Goal: Use online tool/utility: Utilize a website feature to perform a specific function

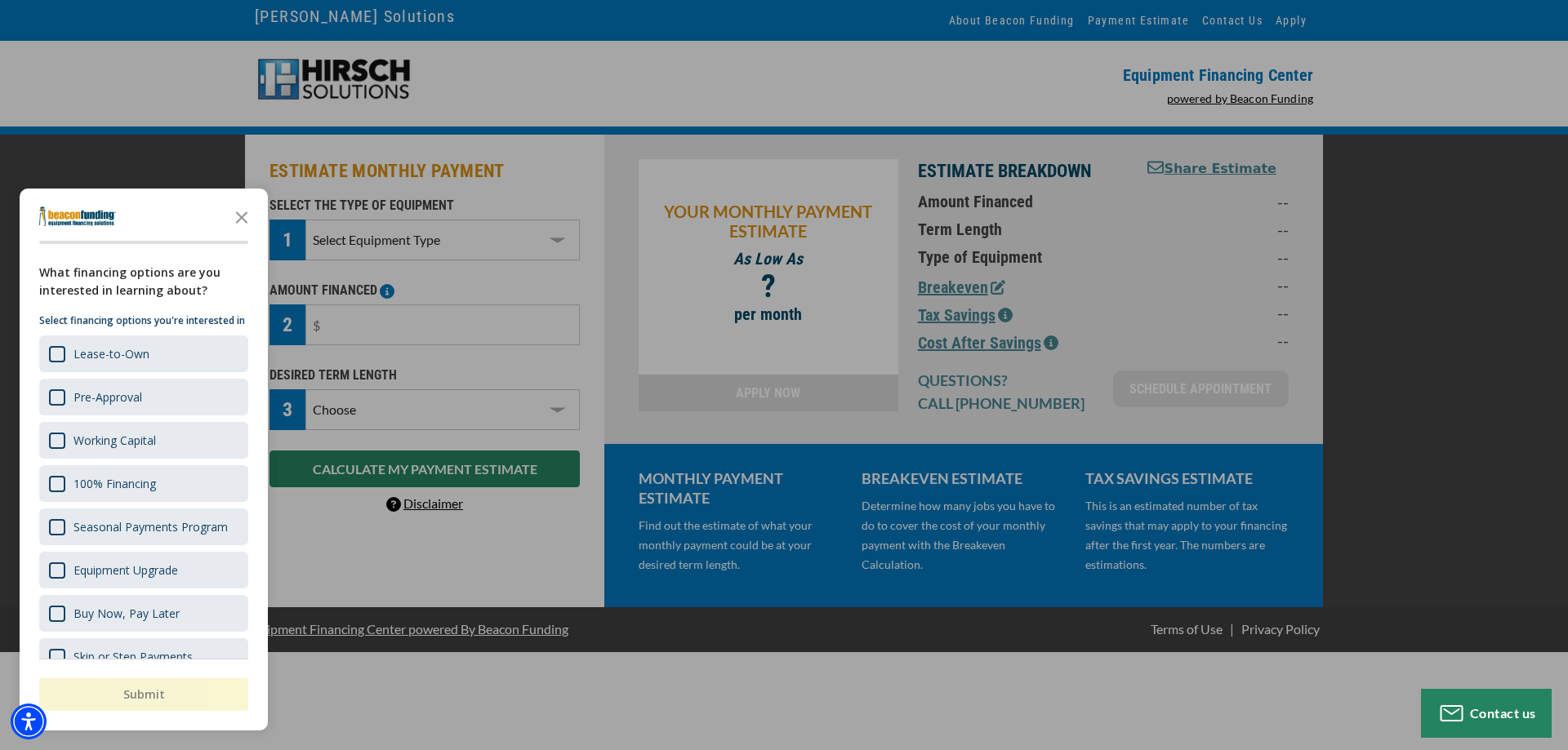
click at [558, 239] on div "button" at bounding box center [784, 375] width 1568 height 750
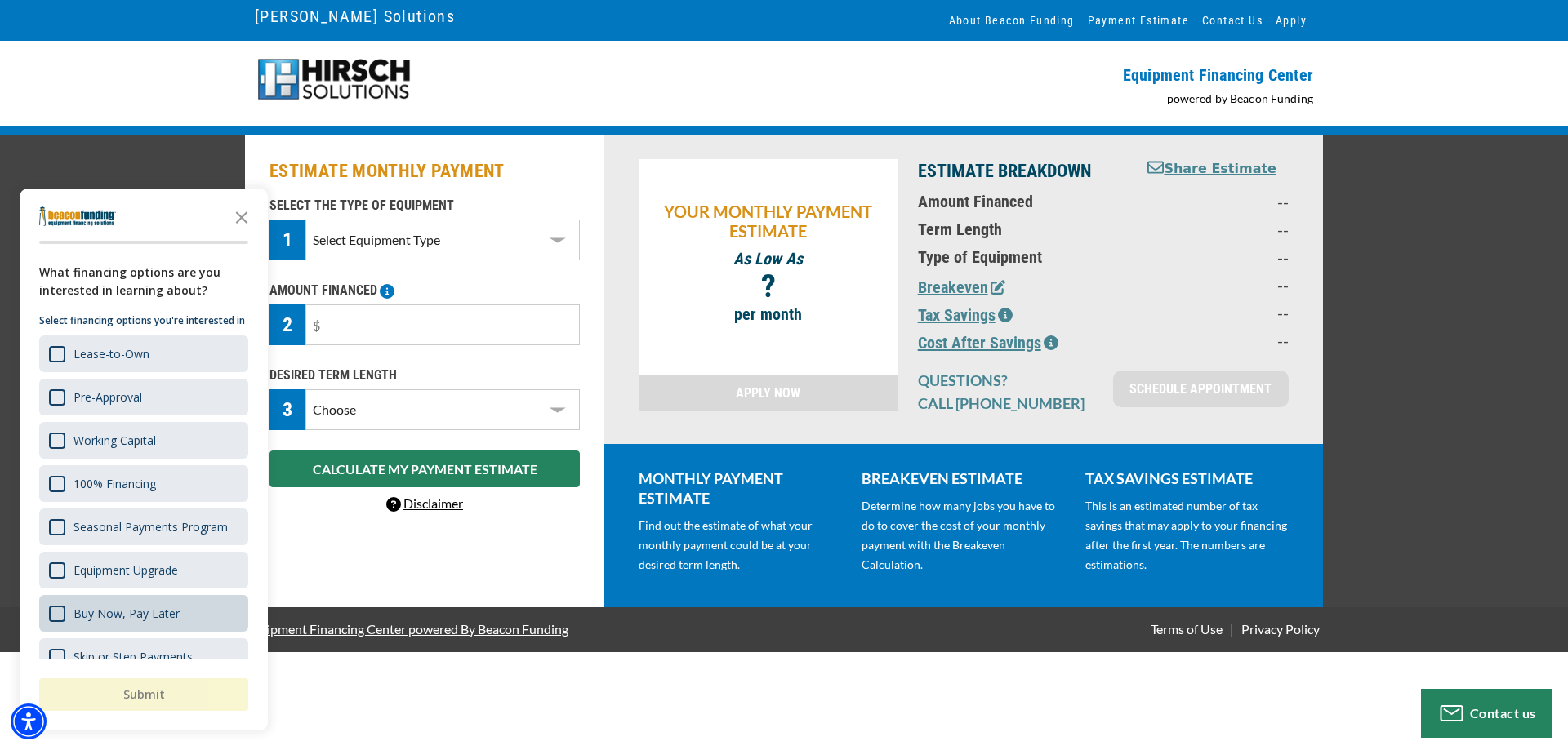
click at [134, 621] on div "Buy Now, Pay Later" at bounding box center [126, 613] width 106 height 16
click at [351, 320] on input "text" at bounding box center [442, 325] width 274 height 41
type input "$20,000"
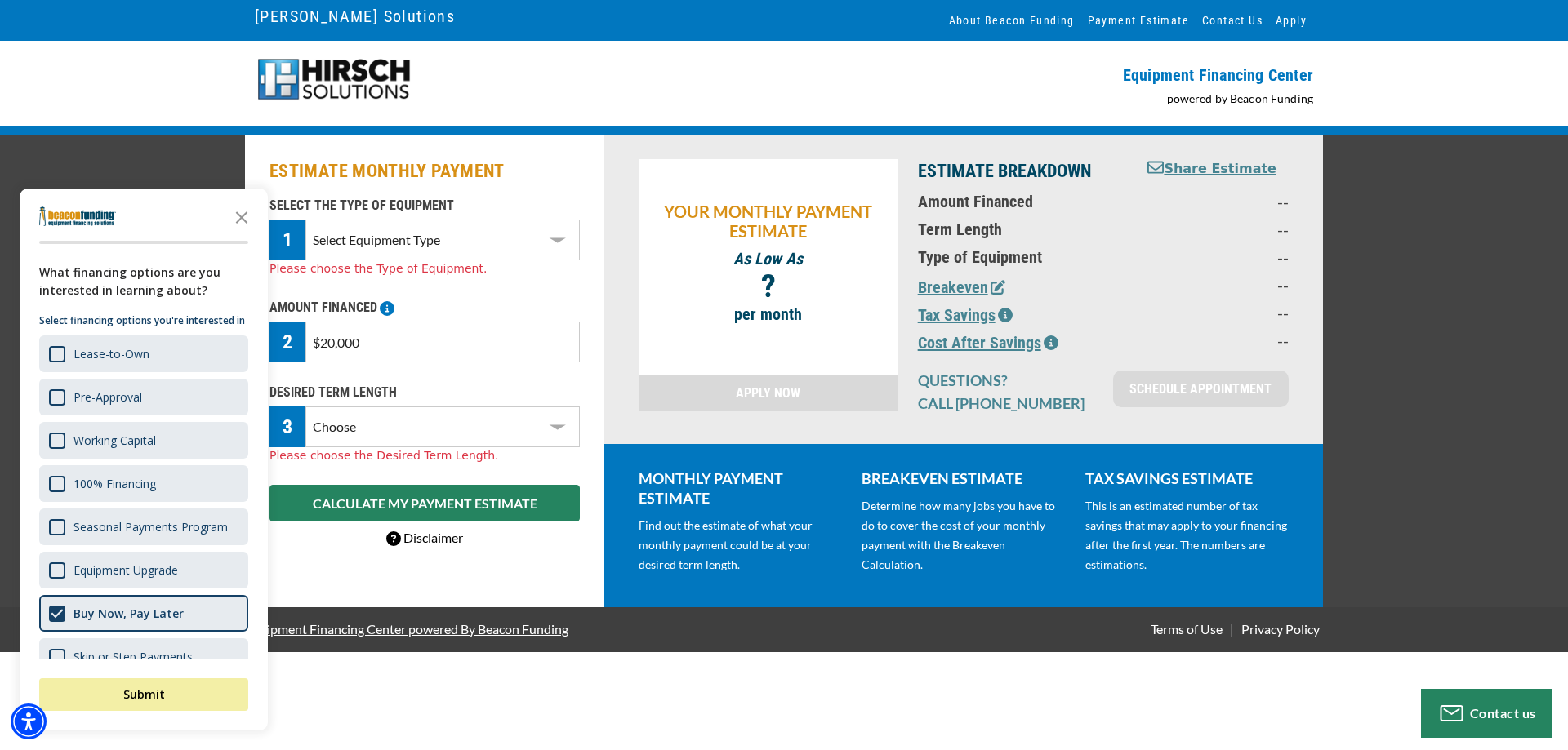
click at [556, 411] on select "Choose 36 Months 48 Months 60 Months" at bounding box center [442, 426] width 274 height 41
select select "48"
click at [306, 407] on select "Choose 36 Months 48 Months 60 Months" at bounding box center [442, 426] width 274 height 41
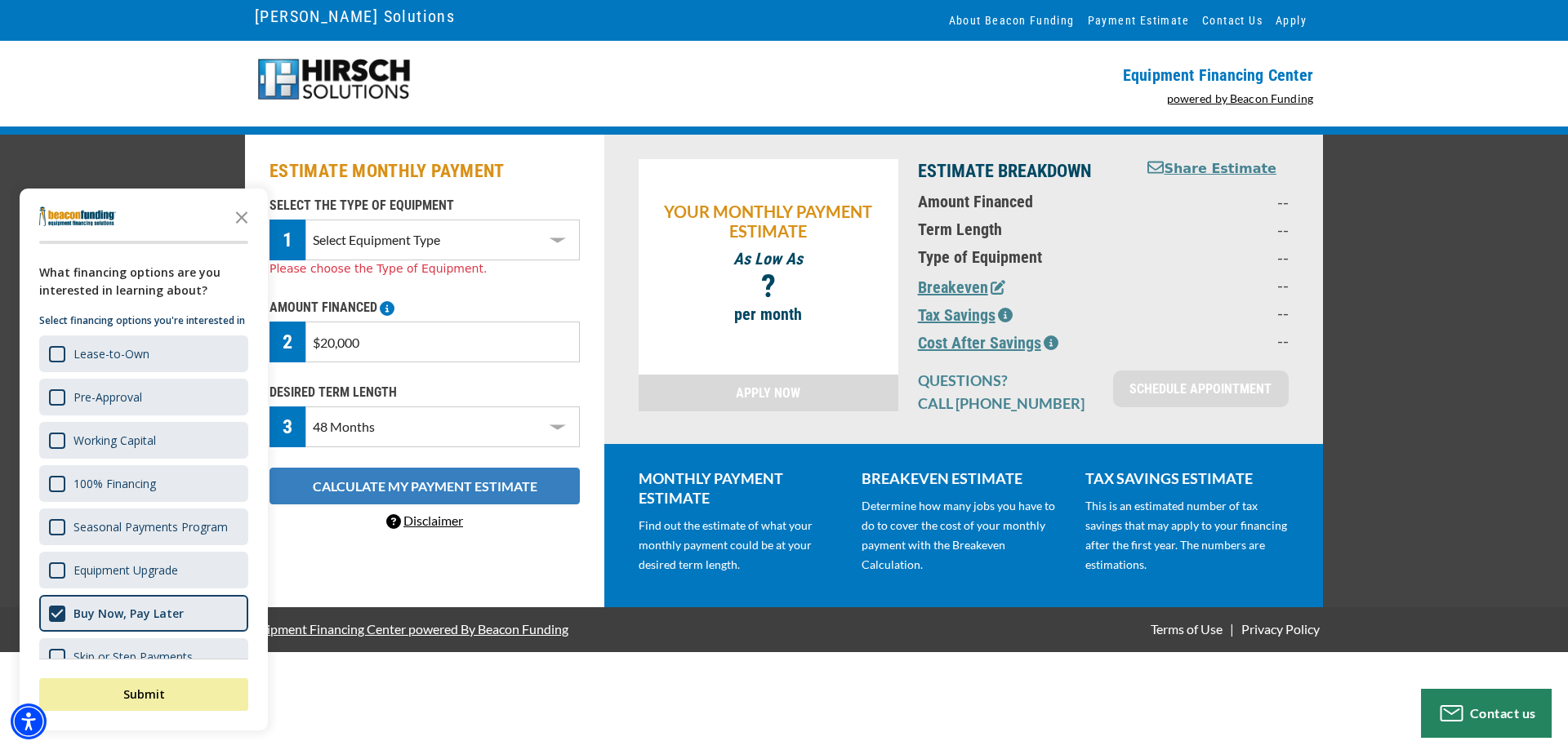
click at [387, 488] on button "CALCULATE MY PAYMENT ESTIMATE" at bounding box center [425, 486] width 311 height 37
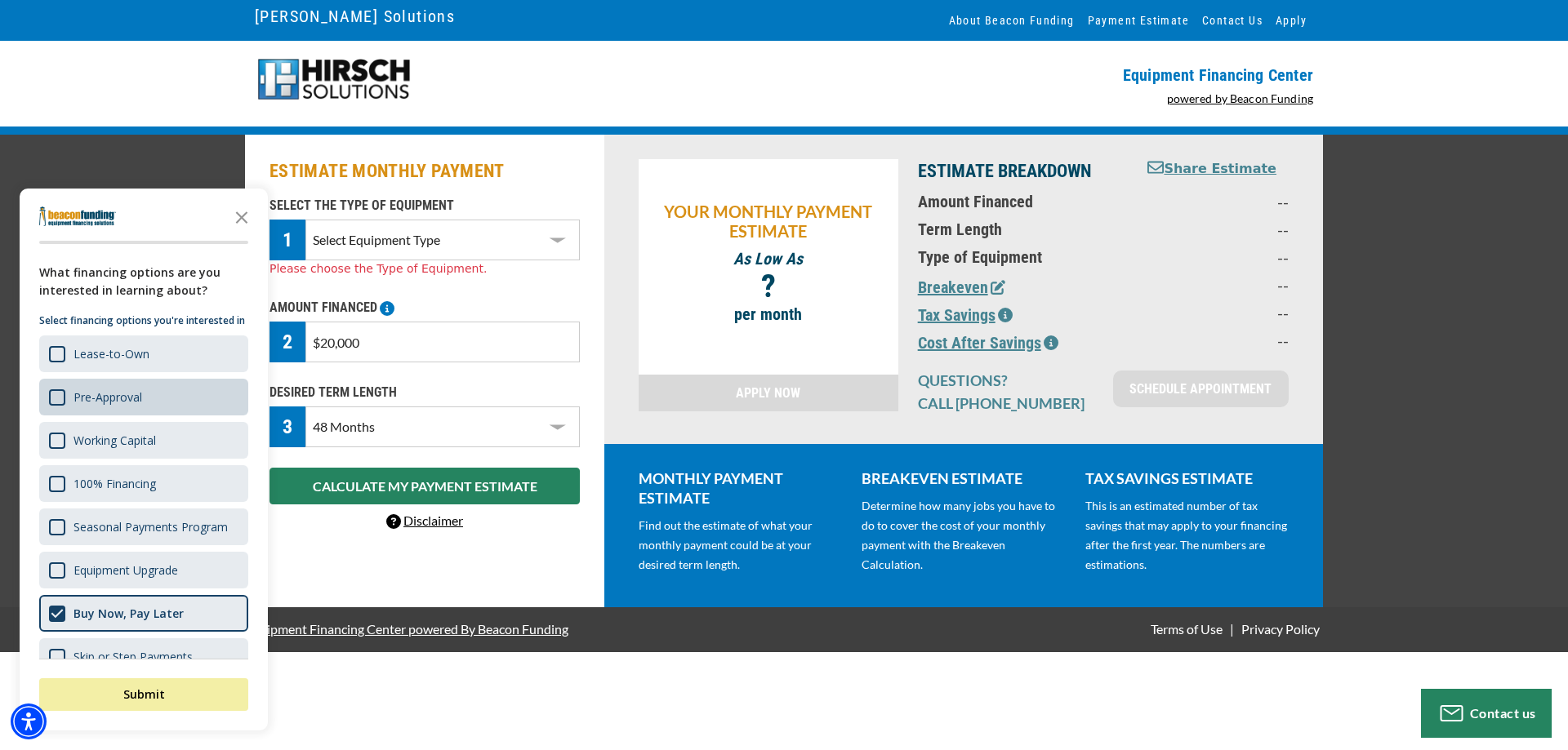
click at [197, 409] on div "Pre-Approval" at bounding box center [144, 397] width 209 height 37
click at [196, 694] on button "Submit" at bounding box center [144, 695] width 209 height 33
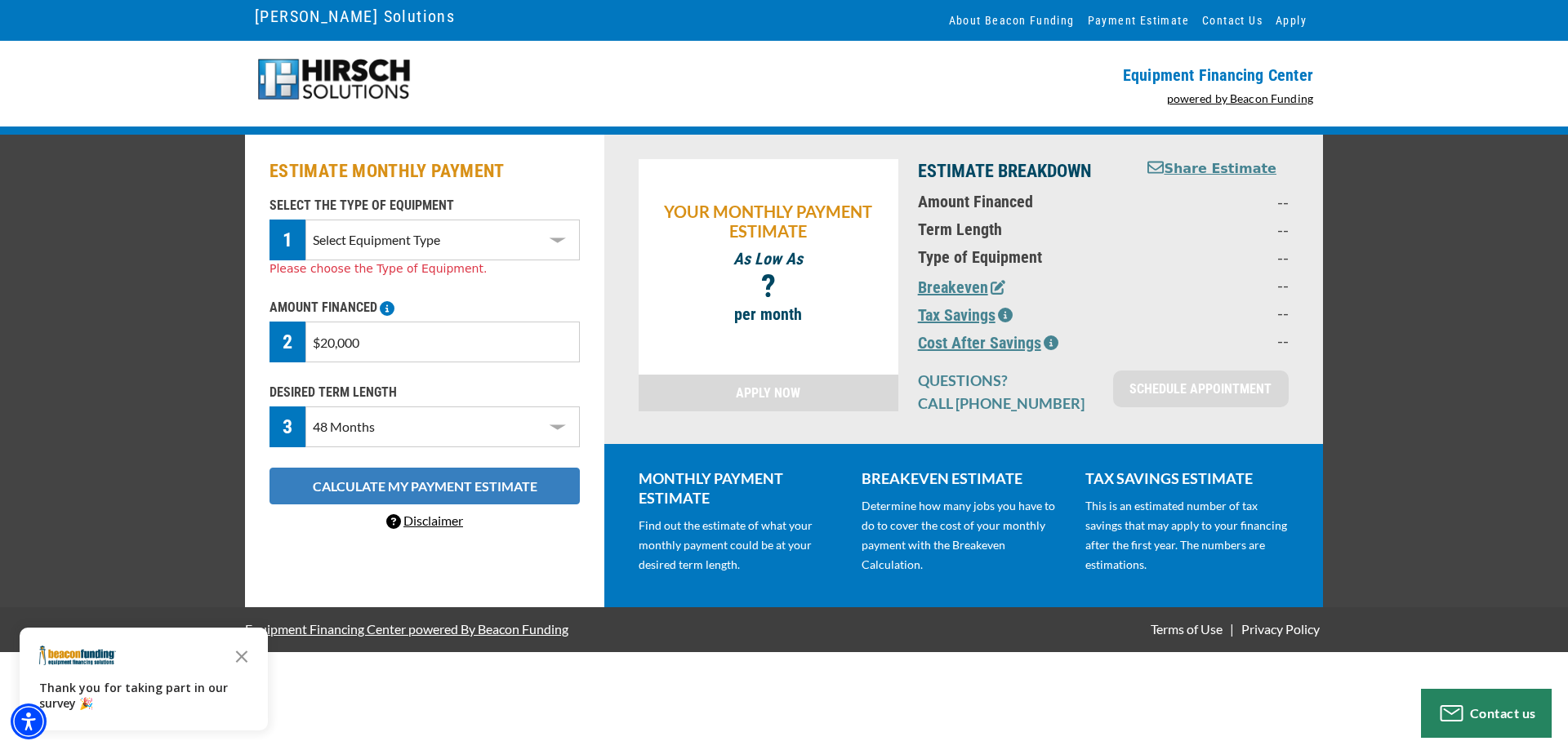
click at [445, 484] on button "CALCULATE MY PAYMENT ESTIMATE" at bounding box center [425, 486] width 311 height 37
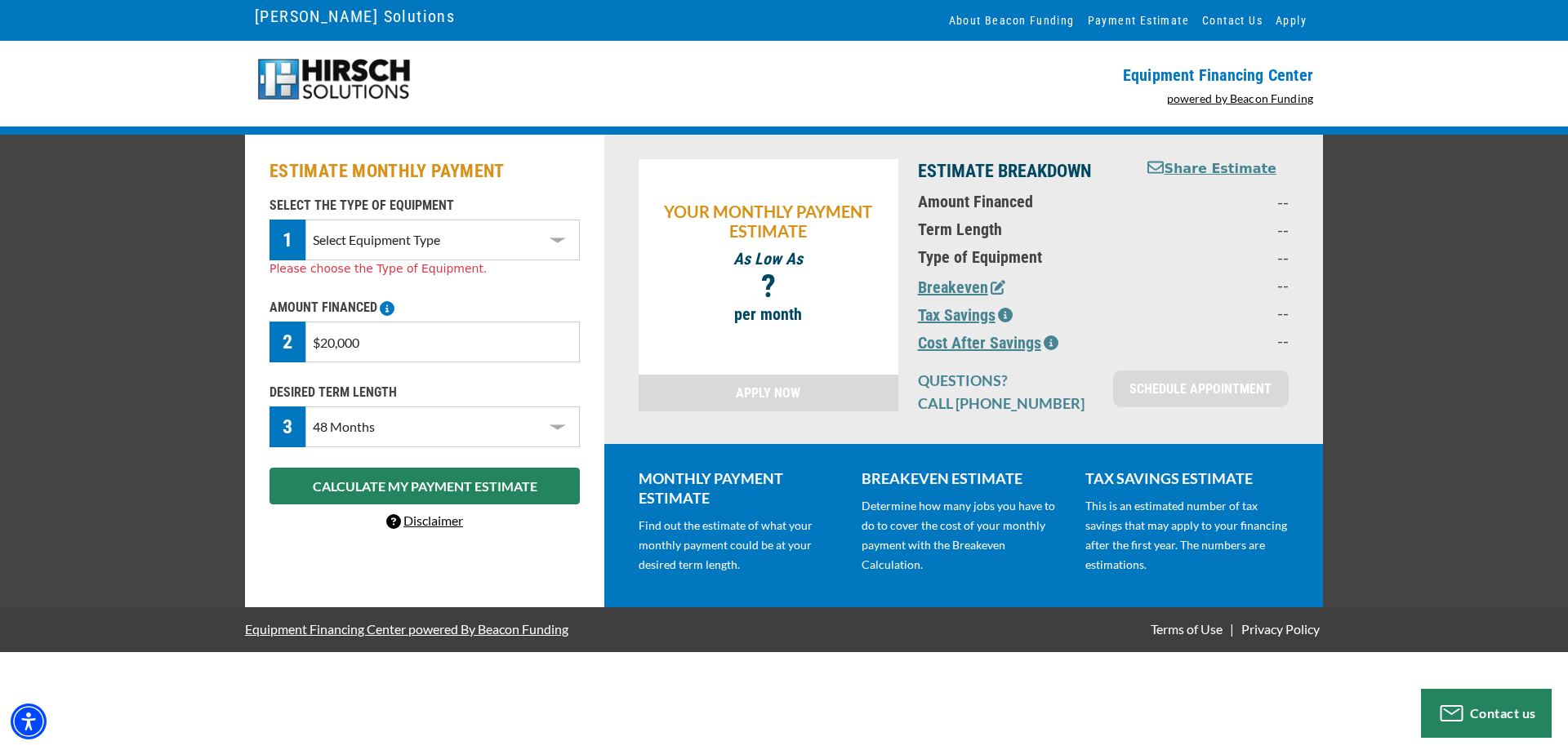
click at [563, 237] on select "Select Equipment Type DTG Printing Embroidery Screen Printing Software and Auto…" at bounding box center [442, 239] width 274 height 41
select select "1"
click at [306, 220] on select "Select Equipment Type DTG Printing Embroidery Screen Printing Software and Auto…" at bounding box center [442, 239] width 274 height 41
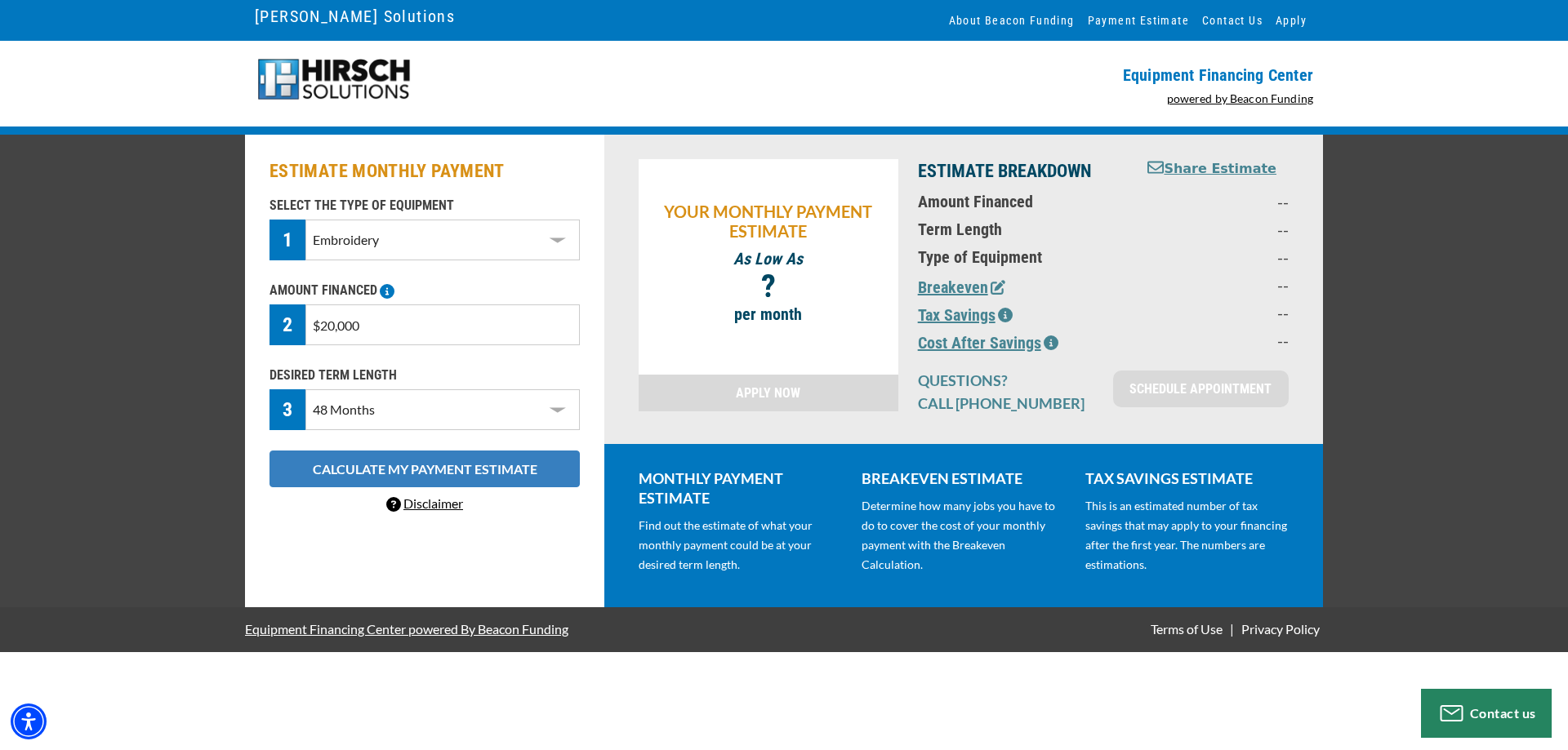
click at [440, 469] on button "CALCULATE MY PAYMENT ESTIMATE" at bounding box center [425, 468] width 311 height 37
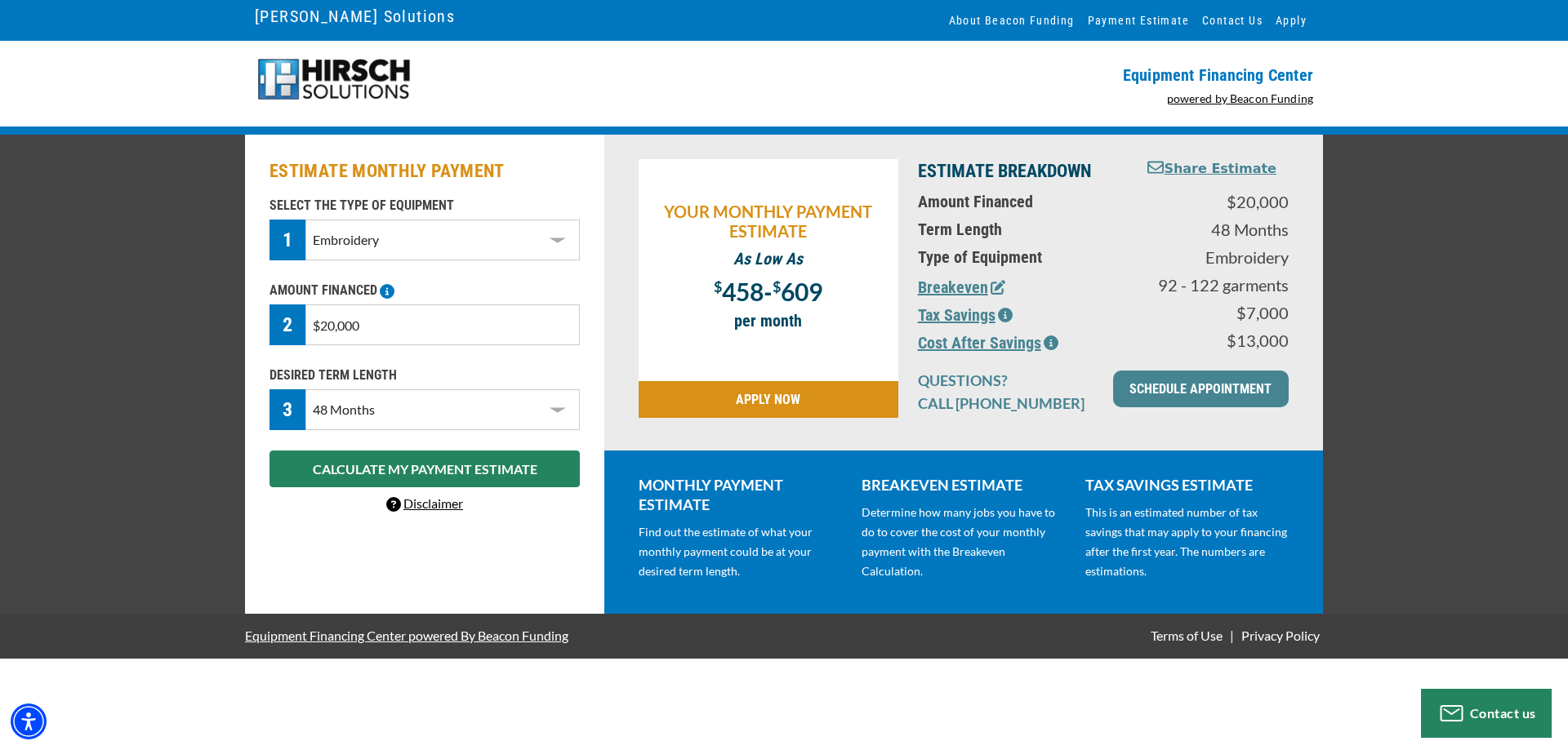
click at [555, 408] on select "Choose 36 Months 48 Months 60 Months" at bounding box center [442, 410] width 274 height 41
select select "60"
click at [306, 390] on select "Choose 36 Months 48 Months 60 Months" at bounding box center [442, 410] width 274 height 41
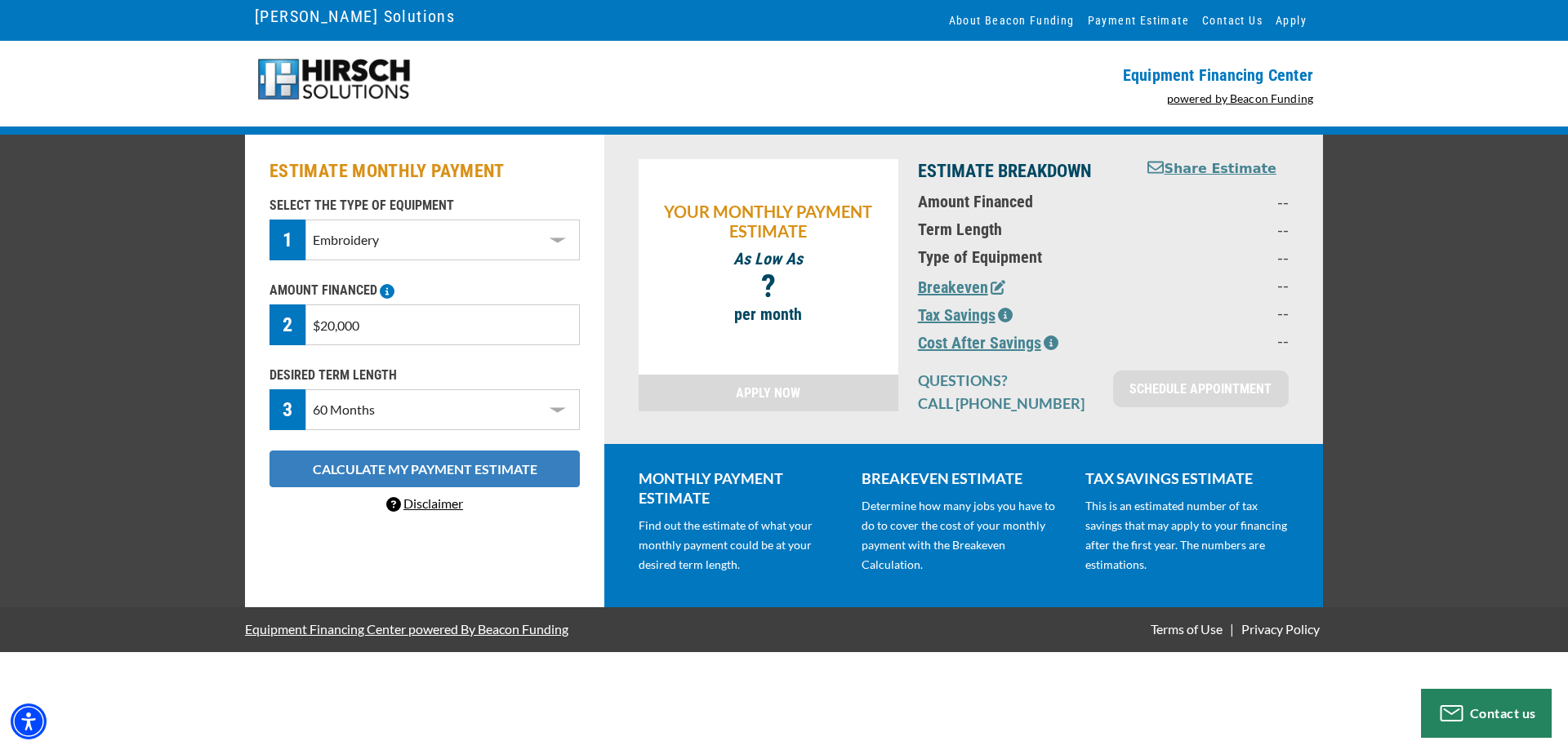
click at [506, 478] on button "CALCULATE MY PAYMENT ESTIMATE" at bounding box center [425, 468] width 311 height 37
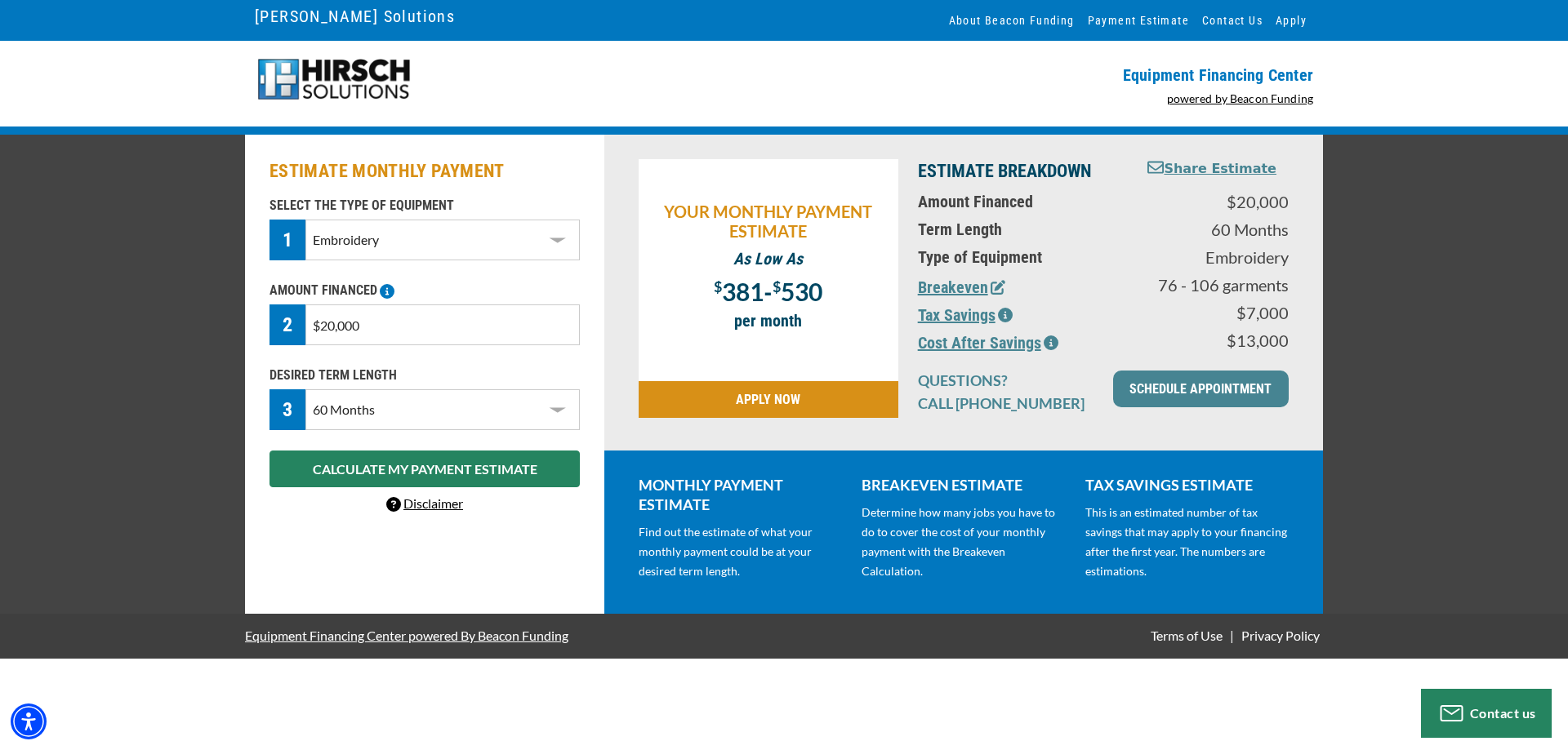
click at [1412, 434] on div "ESTIMATE MONTHLY PAYMENT SELECT THE TYPE OF EQUIPMENT 1 Select Equipment Type D…" at bounding box center [784, 374] width 1568 height 479
